Goal: Task Accomplishment & Management: Manage account settings

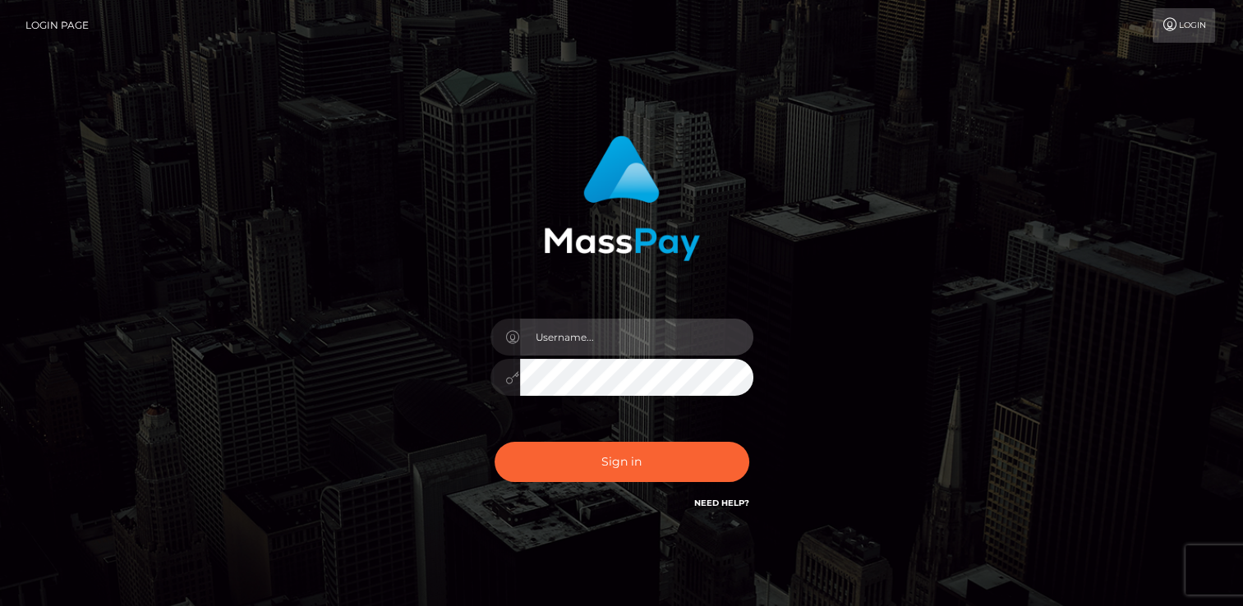
click at [588, 347] on input "text" at bounding box center [636, 337] width 233 height 37
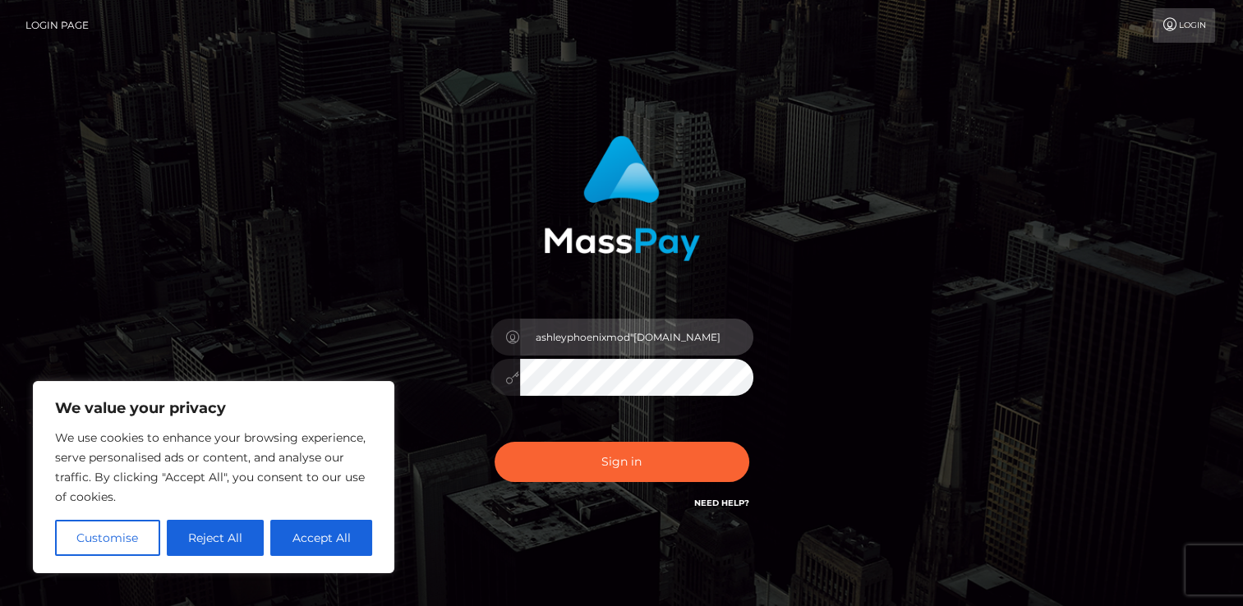
type input "ashleyphoenixmod"gmail.com"
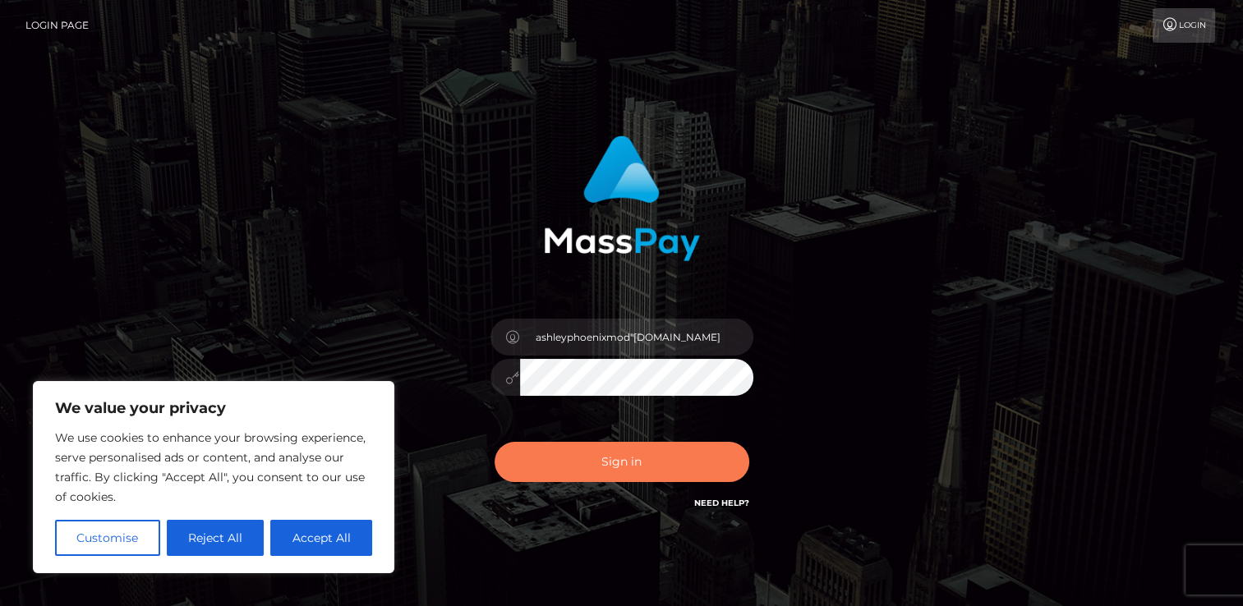
click at [644, 464] on button "Sign in" at bounding box center [622, 462] width 255 height 40
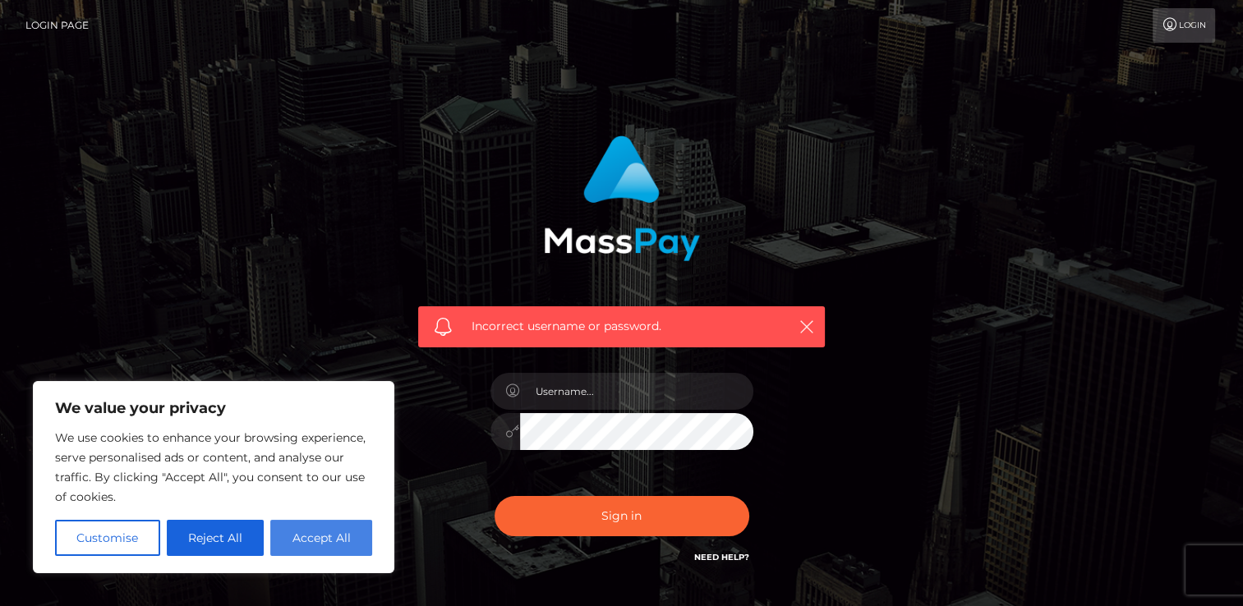
click at [302, 541] on button "Accept All" at bounding box center [321, 538] width 102 height 36
checkbox input "true"
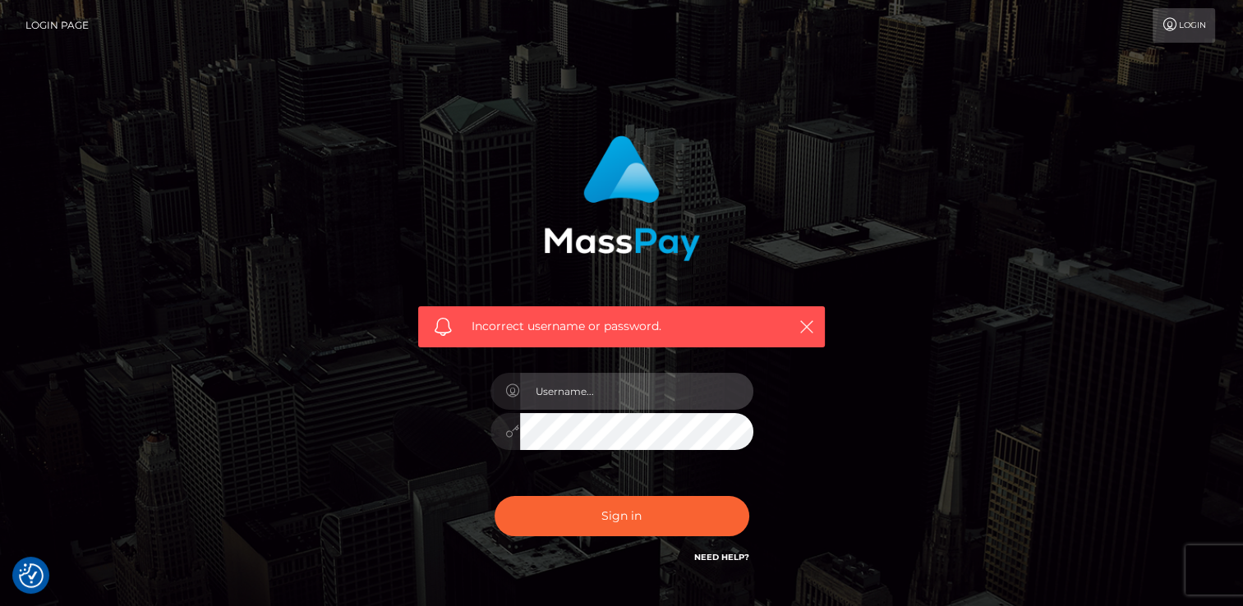
click at [557, 391] on input "text" at bounding box center [636, 391] width 233 height 37
